Goal: Find specific page/section: Find specific page/section

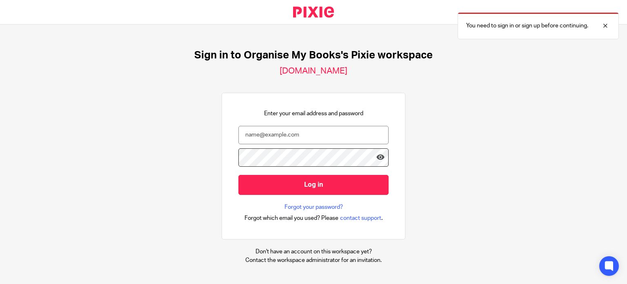
drag, startPoint x: 278, startPoint y: 124, endPoint x: 278, endPoint y: 129, distance: 4.9
click at [278, 125] on div "Enter your email address and password Log in Forgot your password? Forgot which…" at bounding box center [314, 166] width 150 height 114
click at [278, 129] on input "email" at bounding box center [314, 135] width 150 height 18
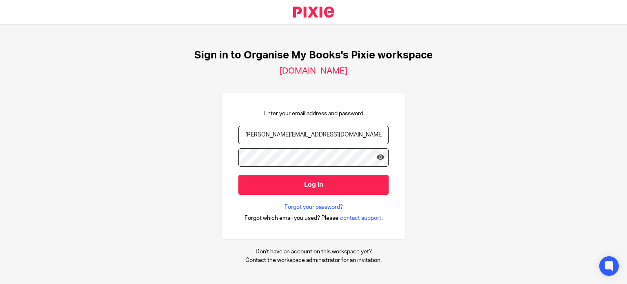
type input "[PERSON_NAME][EMAIL_ADDRESS][DOMAIN_NAME]"
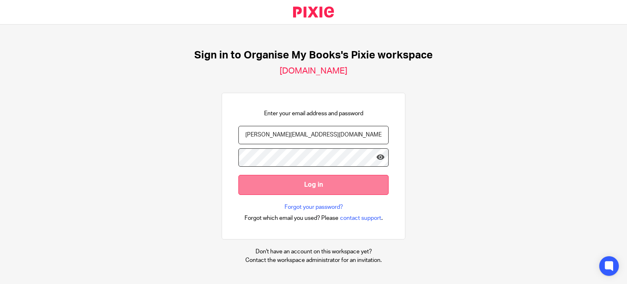
click at [306, 184] on input "Log in" at bounding box center [314, 185] width 150 height 20
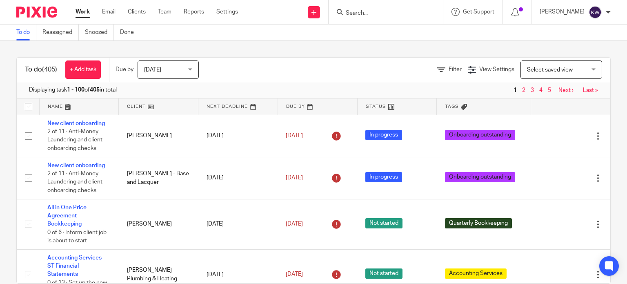
click at [366, 13] on input "Search" at bounding box center [382, 13] width 74 height 7
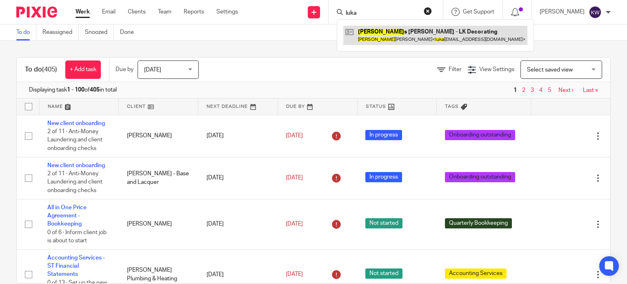
type input "luka"
click at [412, 39] on link at bounding box center [435, 35] width 184 height 19
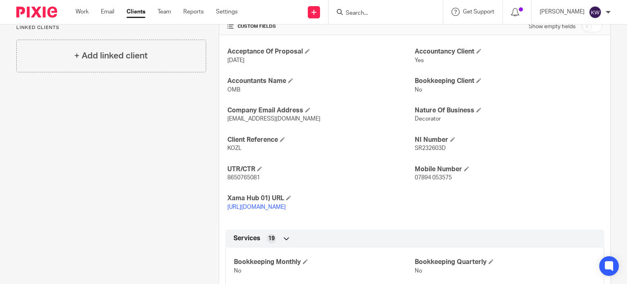
scroll to position [204, 0]
